Goal: Information Seeking & Learning: Learn about a topic

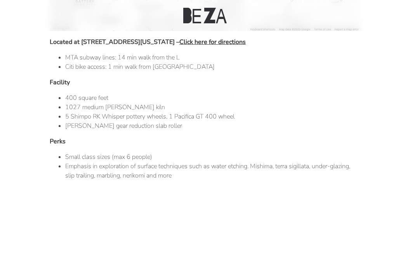
scroll to position [434, 0]
drag, startPoint x: 124, startPoint y: 176, endPoint x: 147, endPoint y: 176, distance: 22.9
click at [147, 176] on li "Emphasis in exploration of surface techniques such as water etching. Mishima, t…" at bounding box center [212, 171] width 295 height 19
copy li "nerikomi"
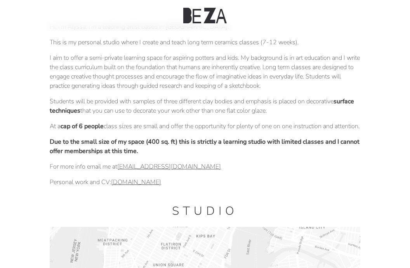
scroll to position [0, 0]
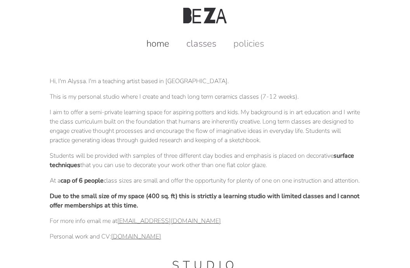
click at [196, 48] on link "classes" at bounding box center [201, 43] width 45 height 12
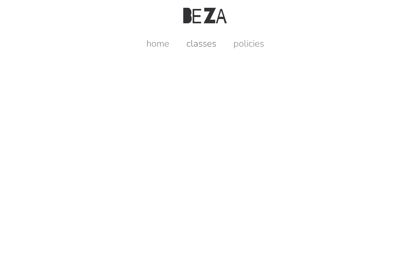
click at [199, 49] on link "classes" at bounding box center [201, 43] width 45 height 12
click at [250, 44] on link "policies" at bounding box center [249, 43] width 46 height 12
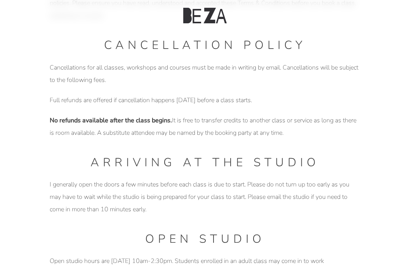
scroll to position [159, 0]
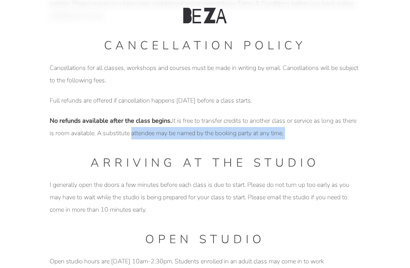
drag, startPoint x: 131, startPoint y: 135, endPoint x: 208, endPoint y: 145, distance: 77.9
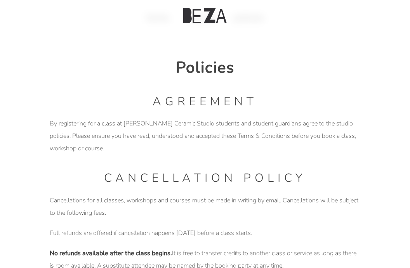
scroll to position [0, 0]
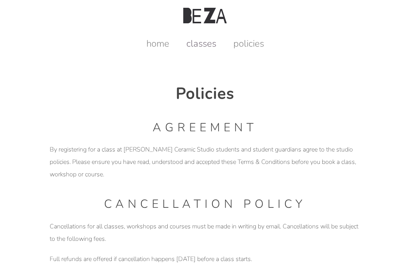
click at [208, 40] on link "classes" at bounding box center [201, 43] width 45 height 12
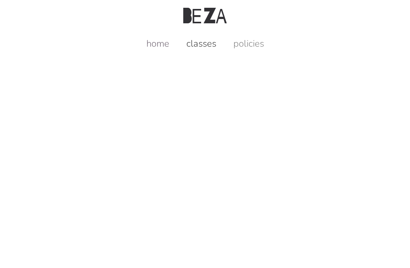
click at [169, 45] on link "home" at bounding box center [158, 43] width 38 height 12
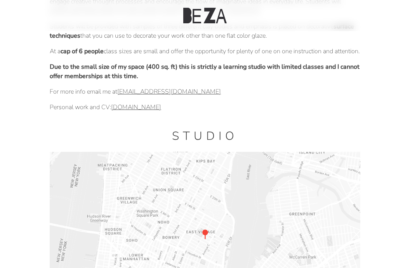
scroll to position [133, 0]
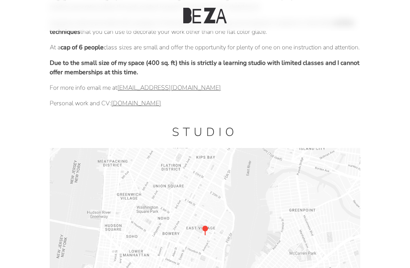
click at [140, 108] on link "[DOMAIN_NAME]" at bounding box center [136, 103] width 50 height 9
